Goal: Information Seeking & Learning: Find specific fact

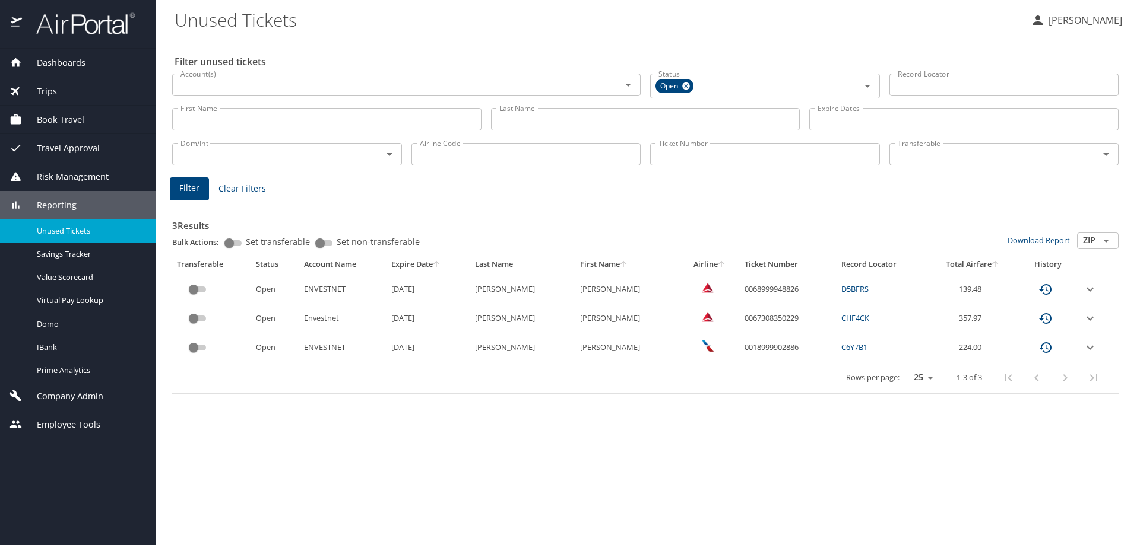
click at [724, 144] on input "Ticket Number" at bounding box center [765, 154] width 230 height 23
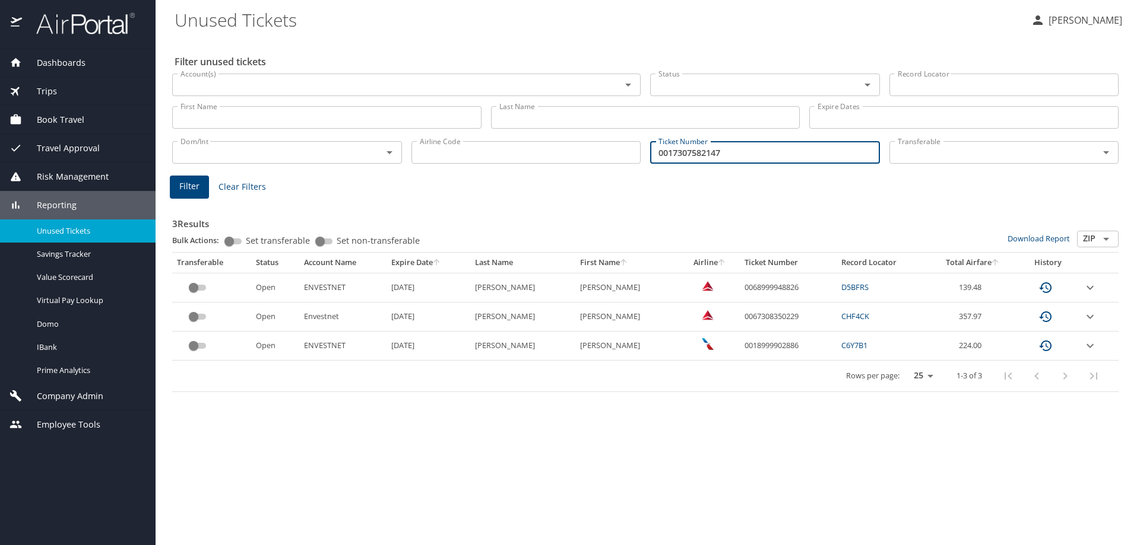
click at [185, 176] on button "Filter" at bounding box center [189, 187] width 39 height 23
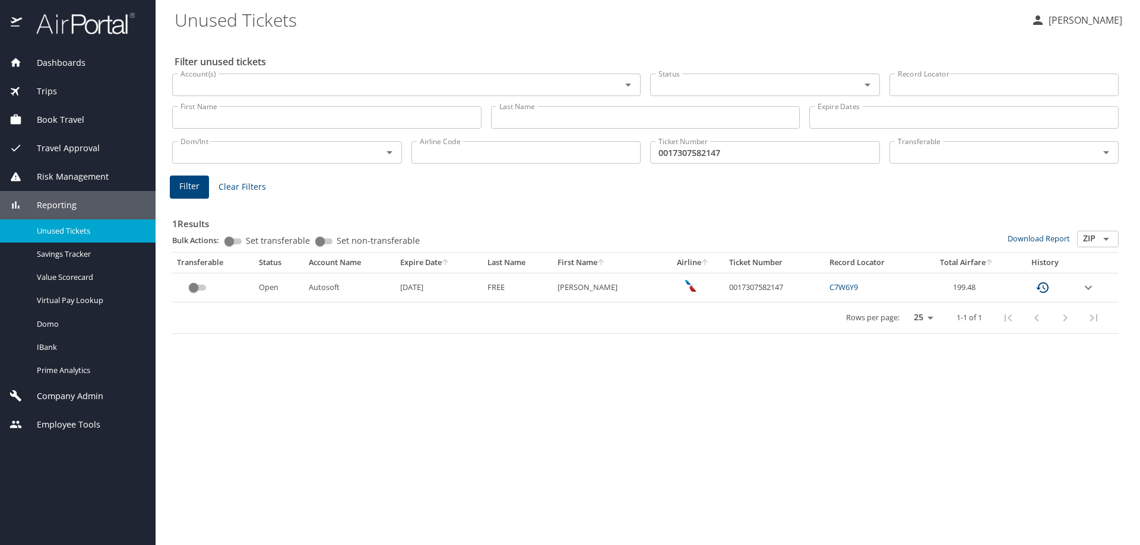
click at [651, 13] on Tickets "Unused Tickets" at bounding box center [598, 19] width 846 height 37
click at [741, 290] on td "0017307582147" at bounding box center [774, 287] width 100 height 29
copy td "0017307582147"
click at [729, 150] on input "0017307582147" at bounding box center [765, 152] width 230 height 23
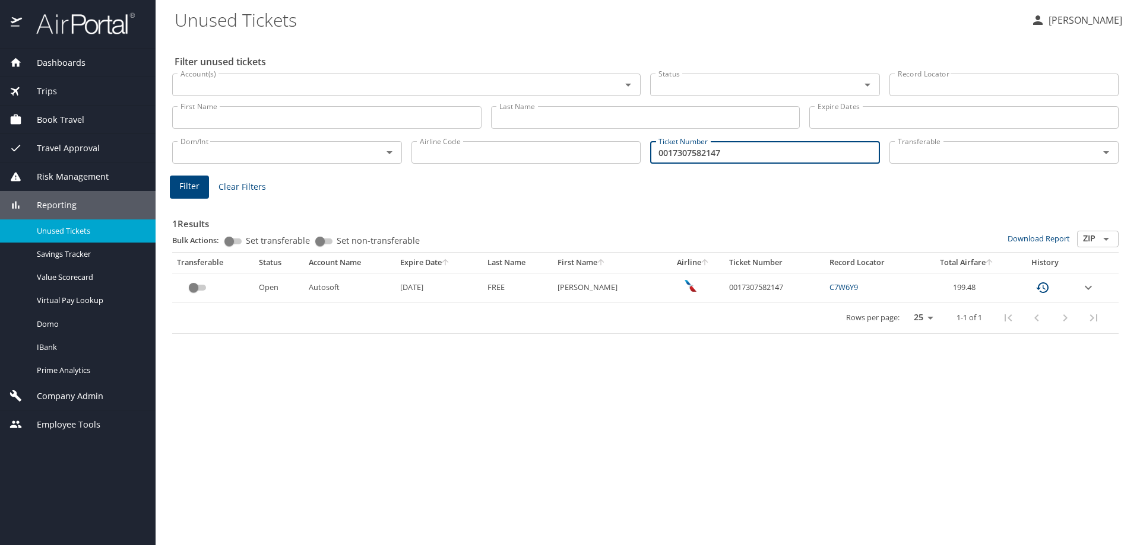
click at [729, 150] on input "0017307582147" at bounding box center [765, 152] width 230 height 23
type input "5267307702566"
click at [176, 184] on button "Filter" at bounding box center [189, 187] width 39 height 23
click at [750, 284] on td "5267307702566" at bounding box center [774, 287] width 100 height 29
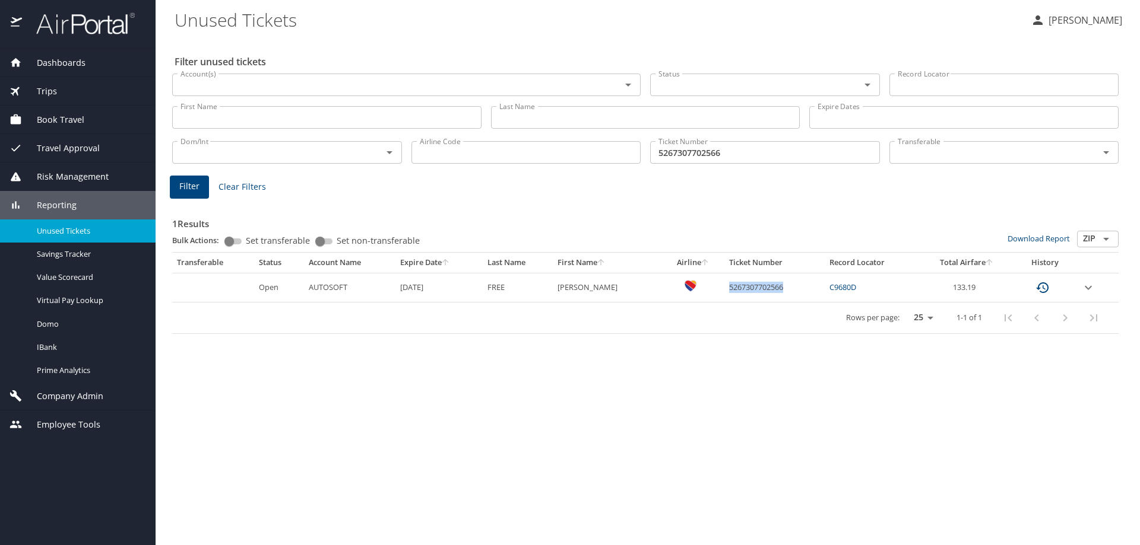
click at [750, 284] on td "5267307702566" at bounding box center [774, 287] width 100 height 29
copy td "5267307702566"
click at [753, 284] on td "5267307702566" at bounding box center [774, 287] width 100 height 29
click at [725, 34] on Tickets "Unused Tickets" at bounding box center [598, 19] width 846 height 37
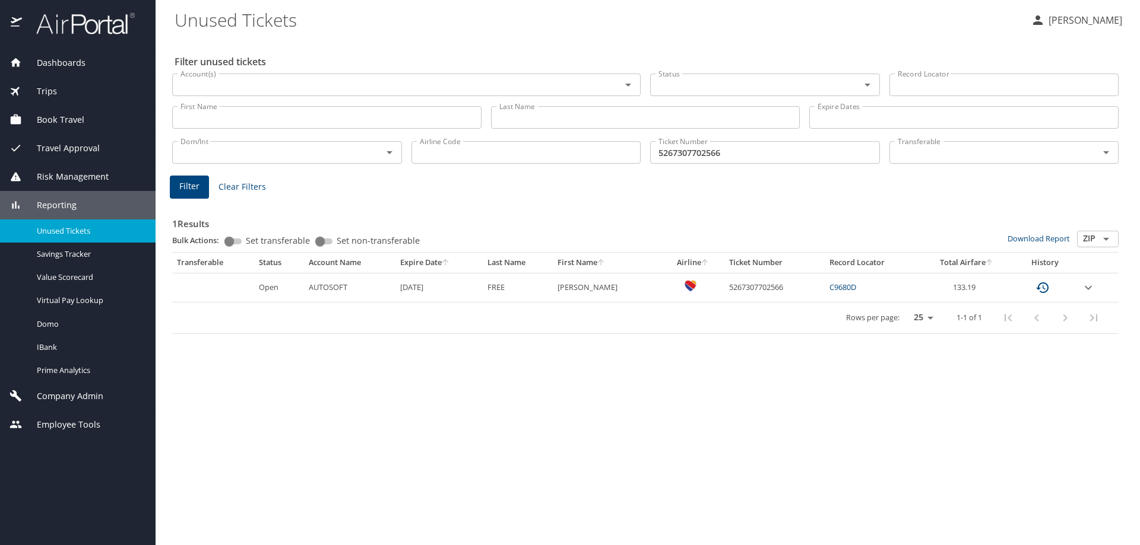
click at [358, 88] on input "Account(s)" at bounding box center [389, 84] width 426 height 15
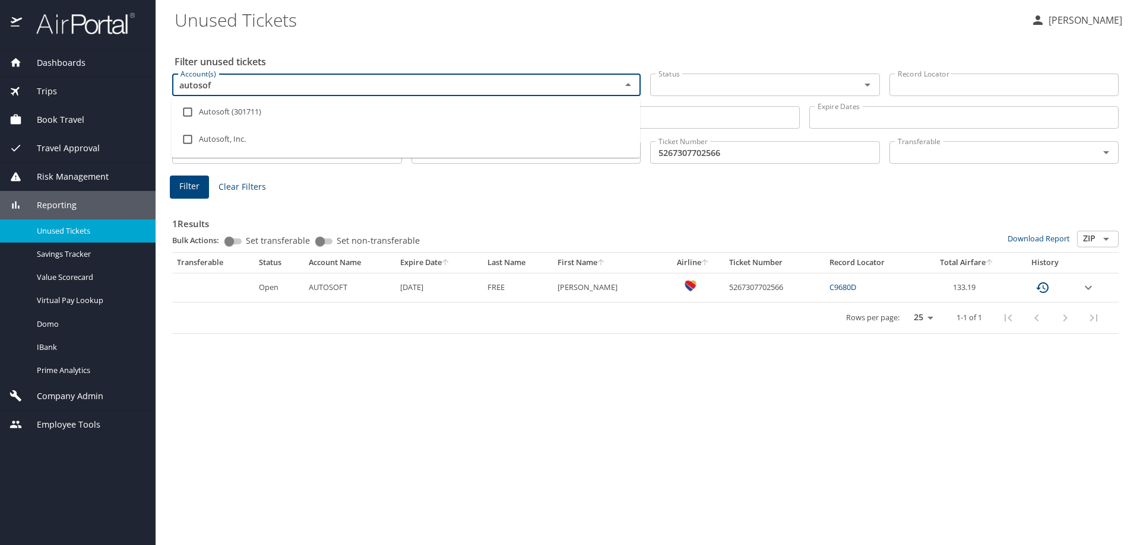
type input "autosoft"
click at [331, 112] on li "Autosoft (301711)" at bounding box center [406, 112] width 468 height 27
checkbox input "true"
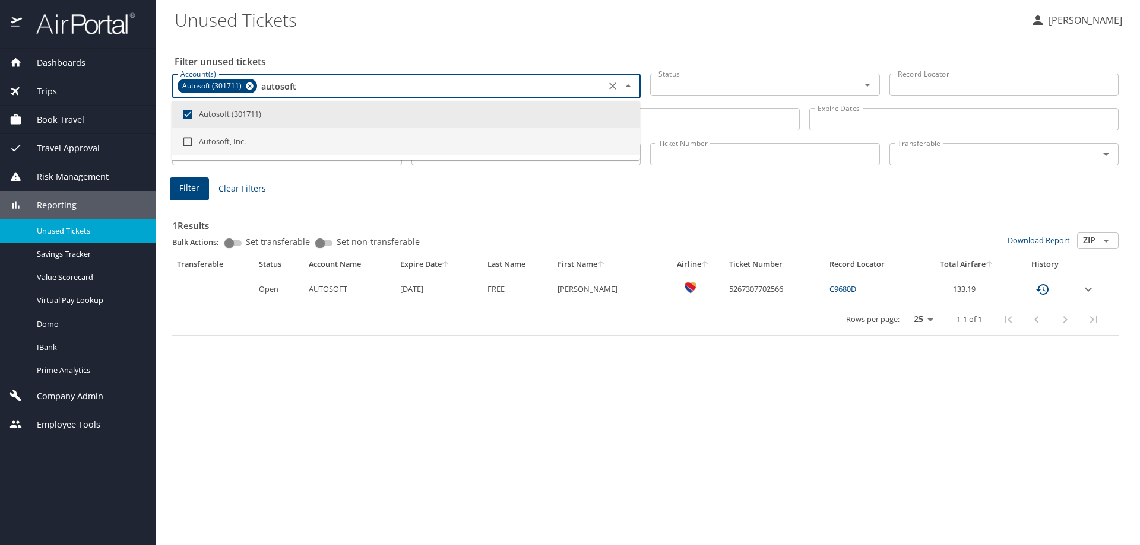
click at [317, 143] on li "Autosoft, Inc." at bounding box center [406, 141] width 468 height 27
checkbox input "true"
type input "autosoft"
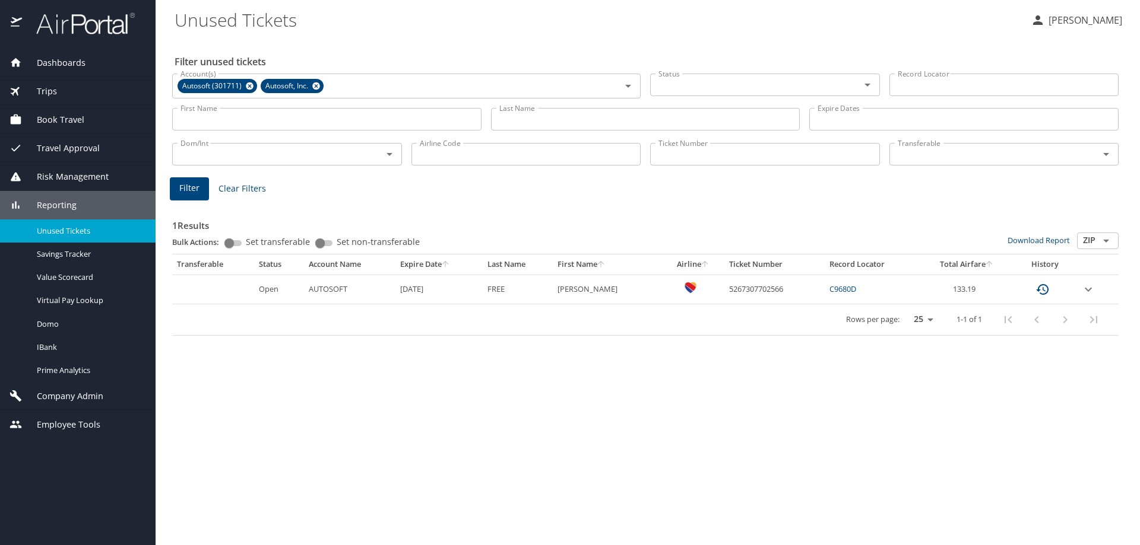
click at [507, 39] on div "Filter unused tickets Account(s) Autosoft (301711) Autosoft, Inc. Account(s) St…" at bounding box center [648, 291] width 946 height 507
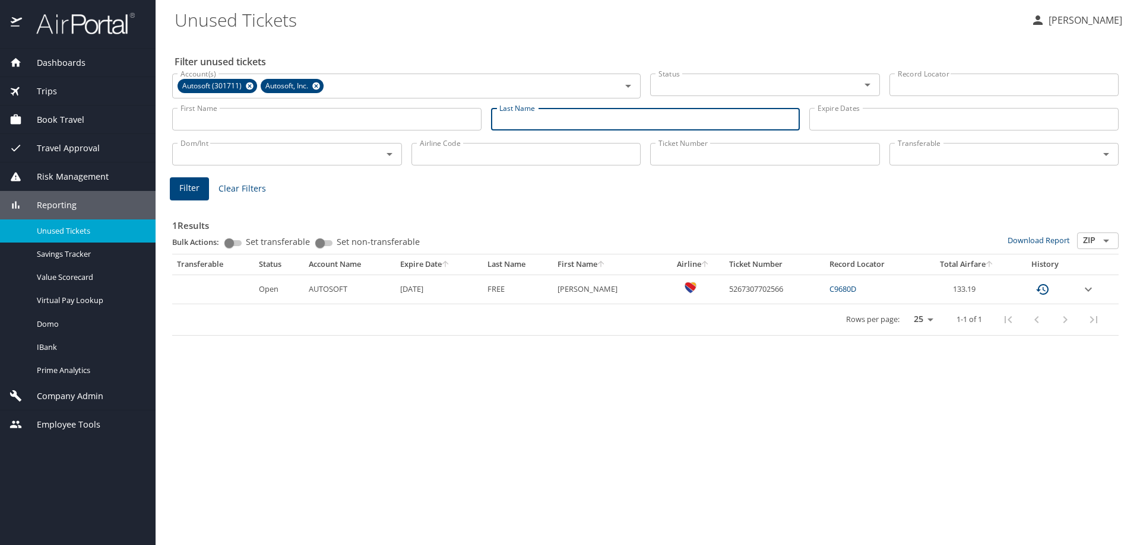
click at [559, 112] on input "Last Name" at bounding box center [645, 119] width 309 height 23
click at [561, 116] on input "Last Name" at bounding box center [645, 119] width 309 height 23
type input "Free"
click at [500, 225] on h3 "1 Results" at bounding box center [645, 222] width 946 height 21
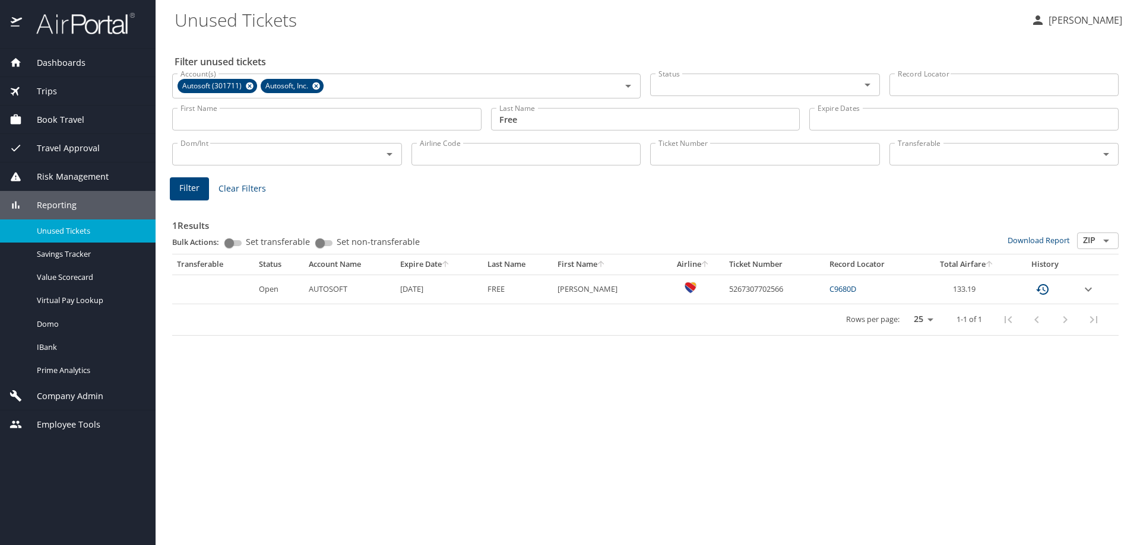
click at [199, 198] on button "Filter" at bounding box center [189, 188] width 39 height 23
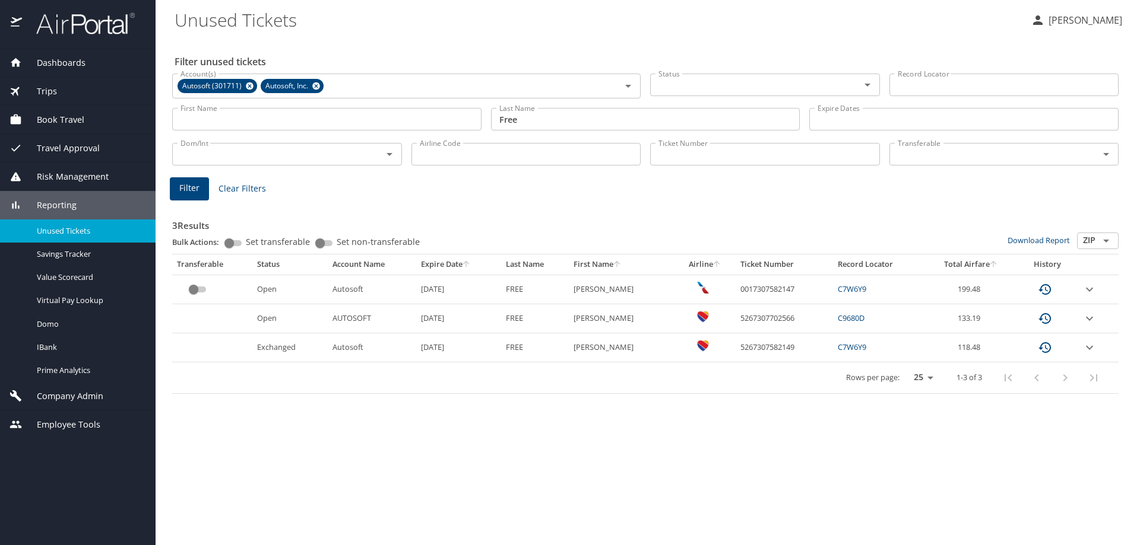
click at [745, 288] on td "0017307582147" at bounding box center [784, 289] width 98 height 29
copy td "0017307582147"
